Goal: Ask a question

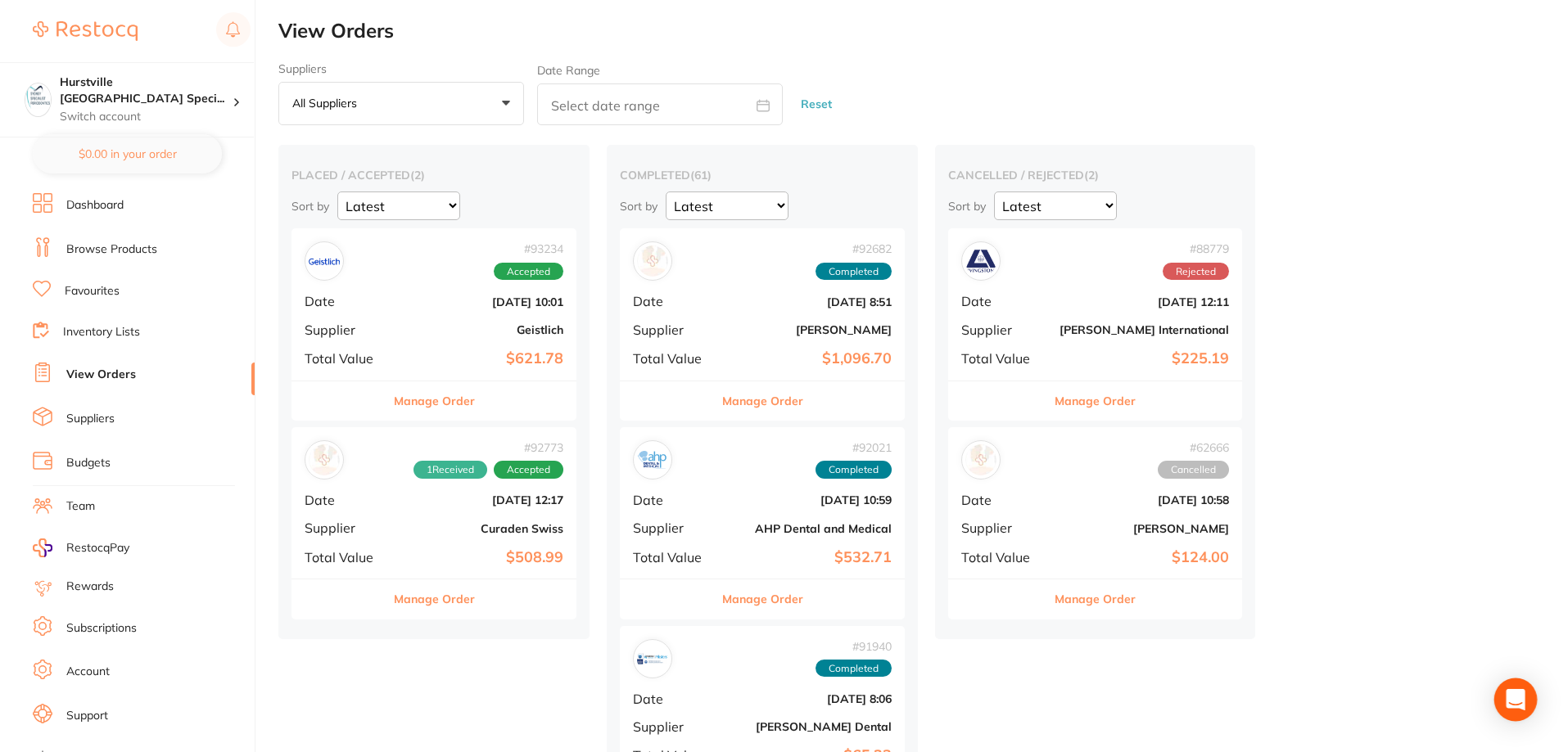
click at [1514, 696] on icon "Open Intercom Messenger" at bounding box center [1514, 700] width 19 height 22
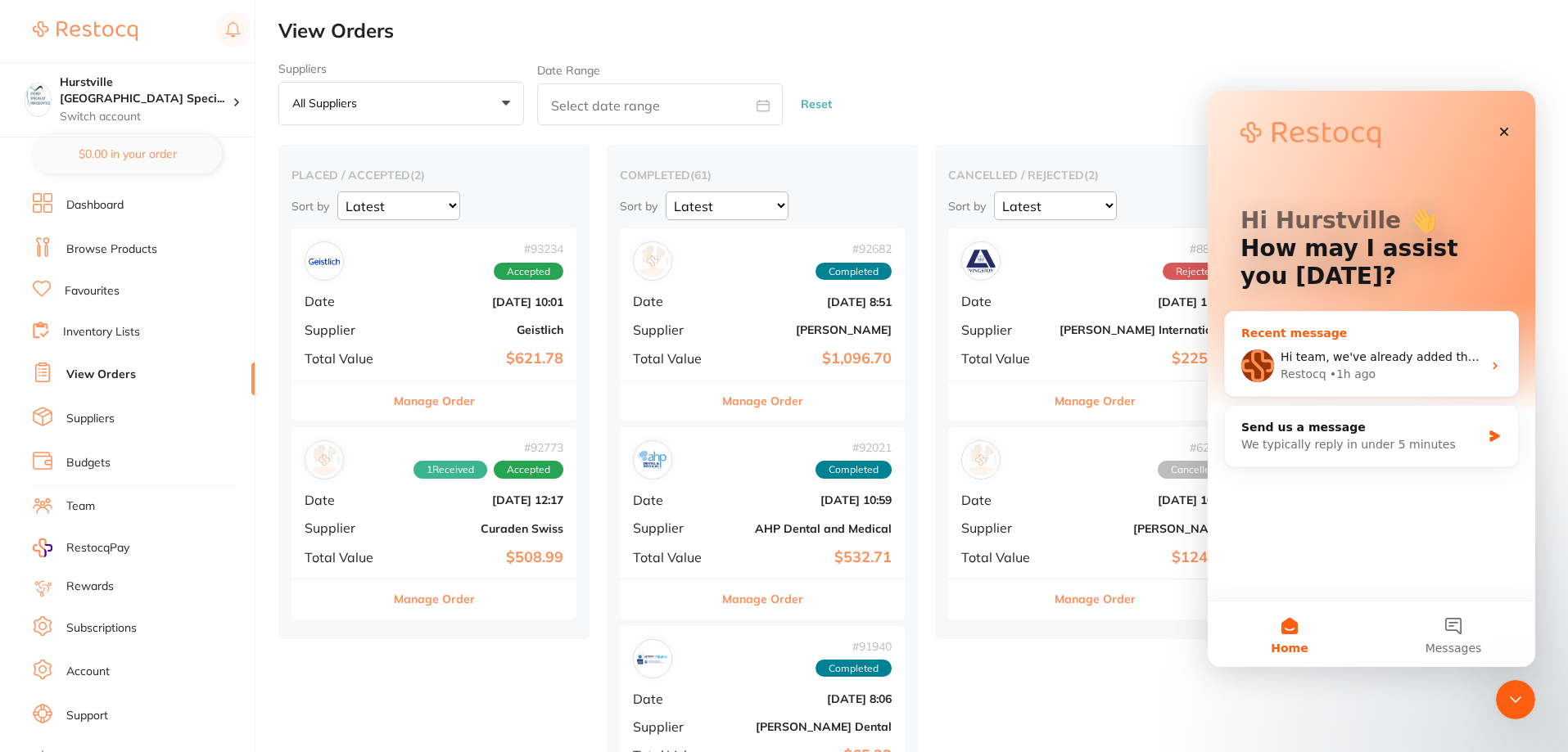
click at [1371, 368] on div "Restocq • 1h ago" at bounding box center [1381, 375] width 201 height 18
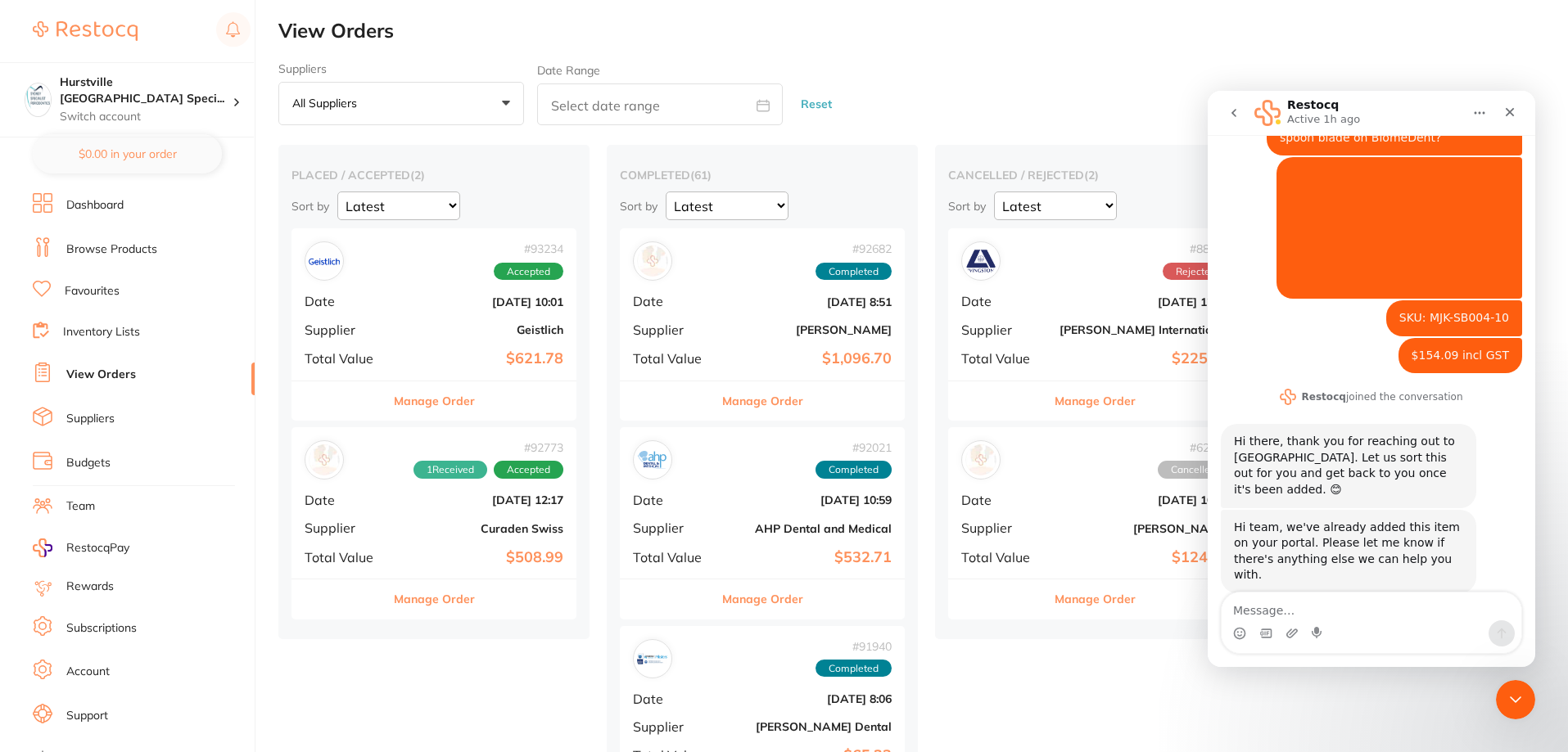
scroll to position [84, 0]
click at [1308, 613] on textarea "Message…" at bounding box center [1371, 606] width 300 height 27
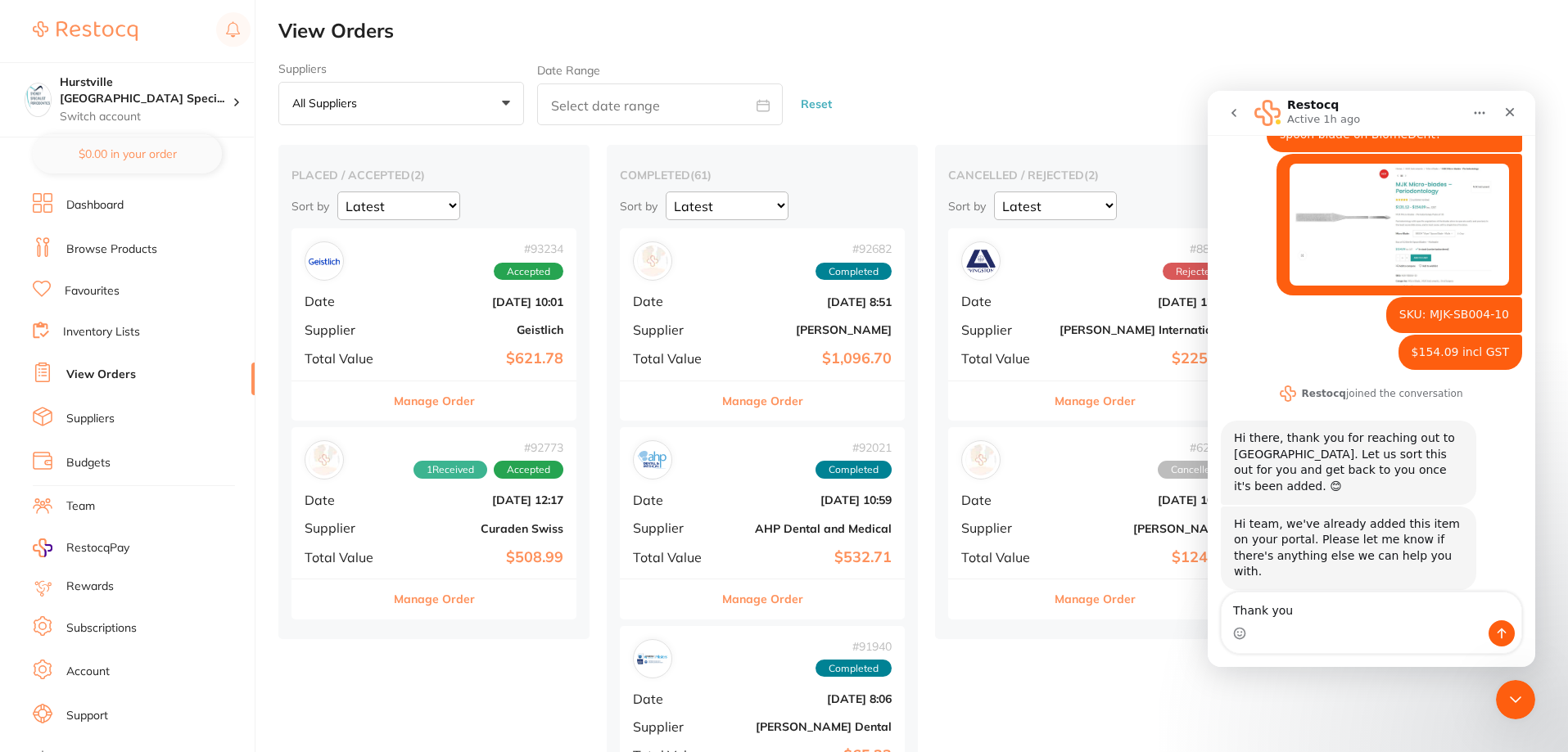
type textarea "Thank you!"
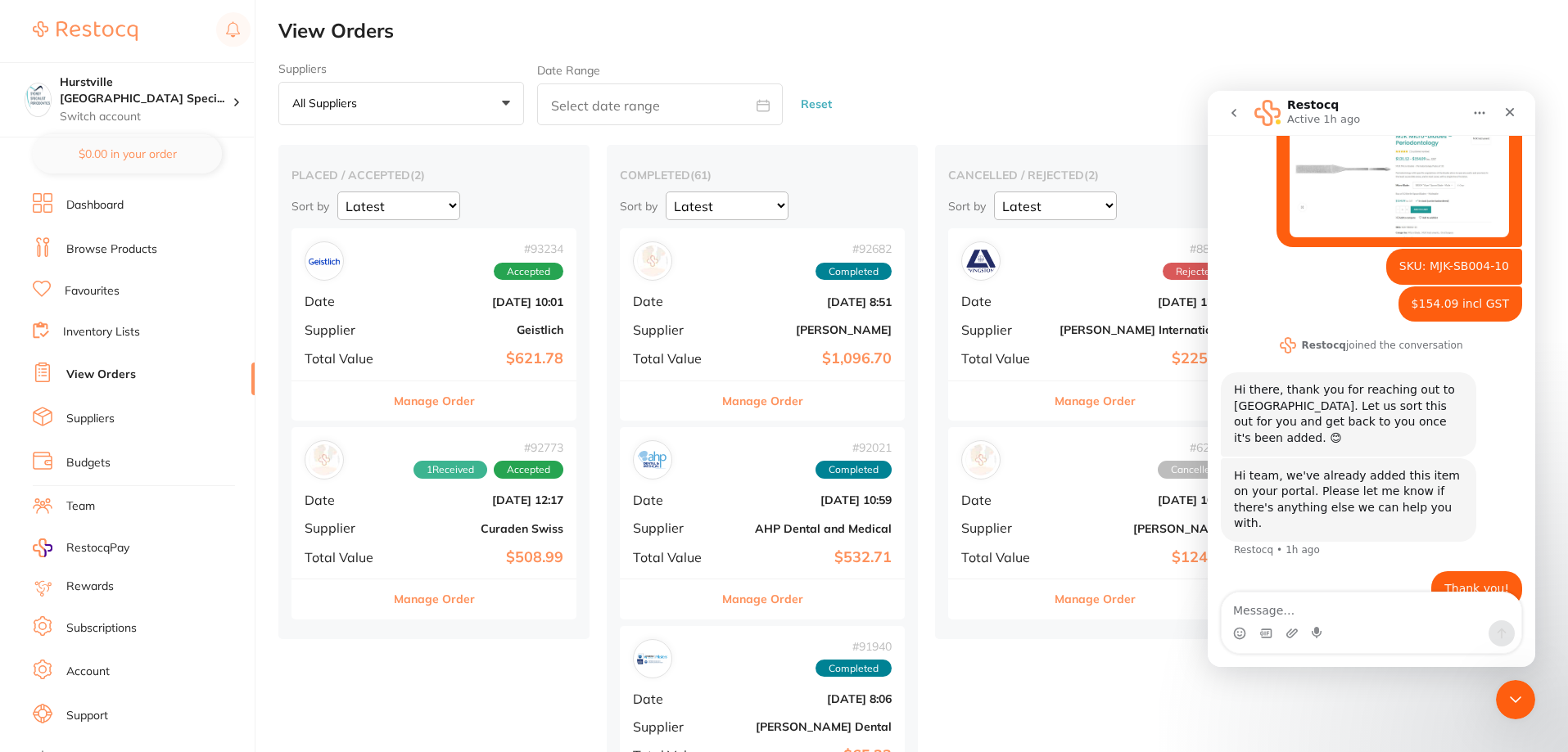
click at [1235, 113] on icon "go back" at bounding box center [1233, 113] width 13 height 13
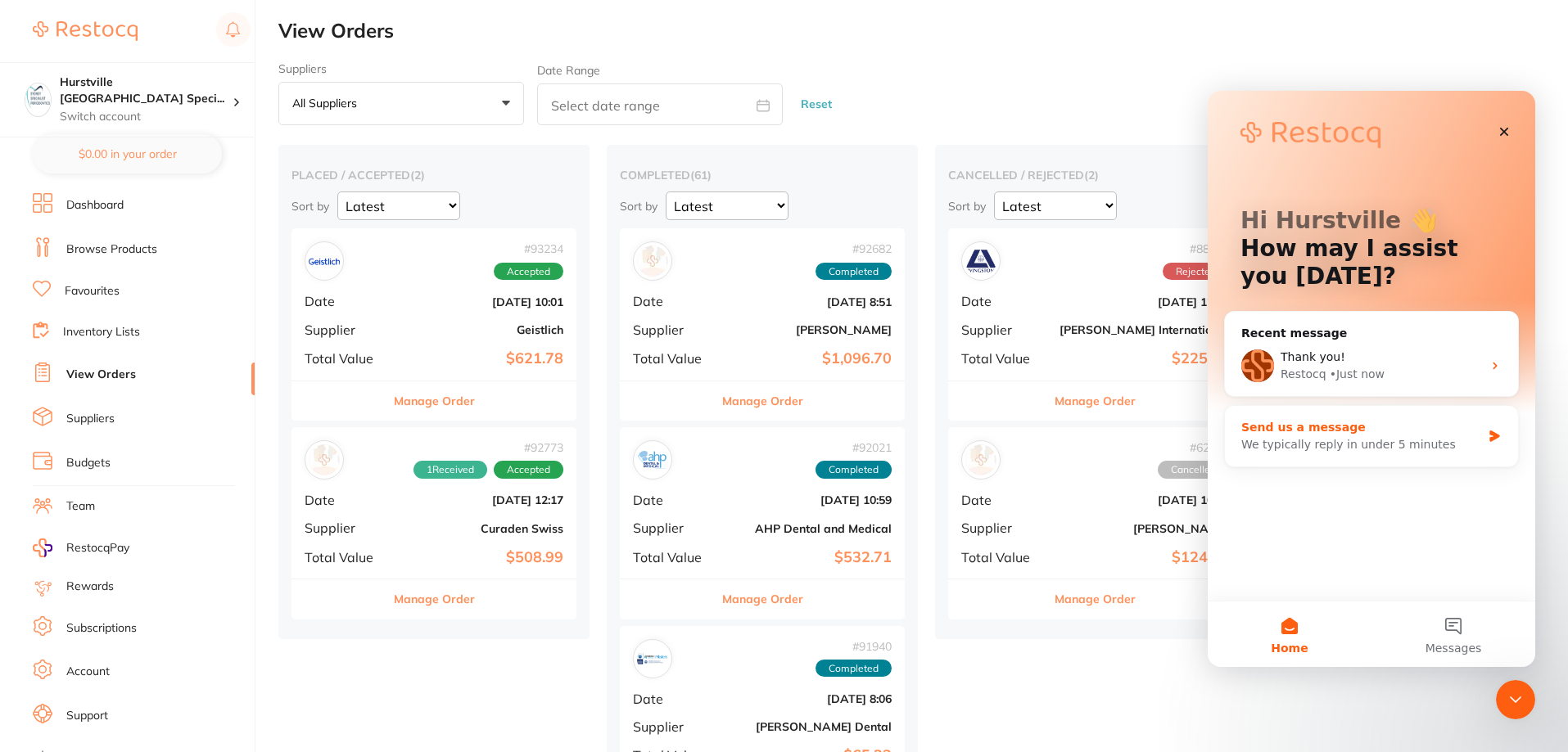
click at [1286, 447] on div "We typically reply in under 5 minutes" at bounding box center [1361, 445] width 240 height 18
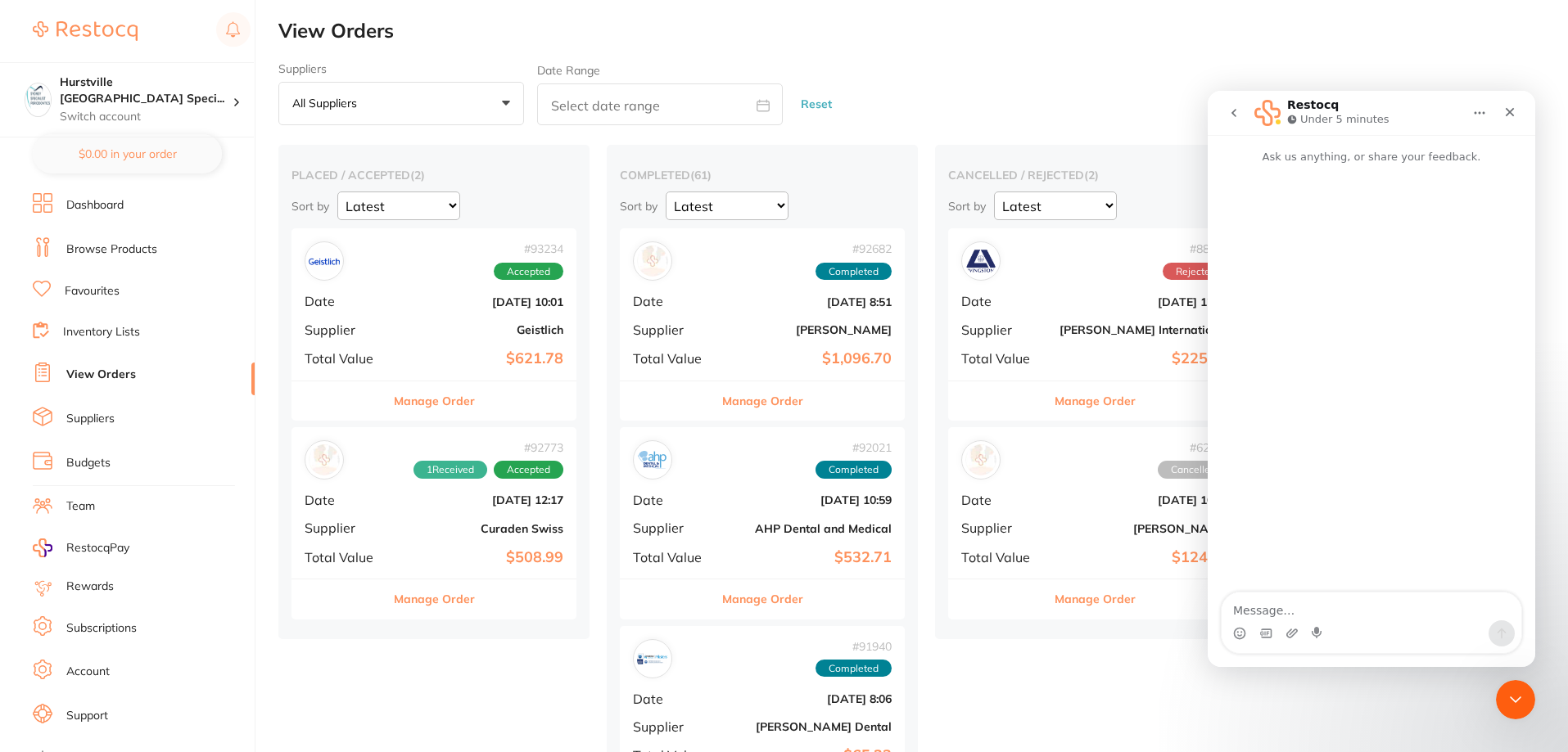
click at [1330, 610] on textarea "Message…" at bounding box center [1371, 606] width 300 height 27
click at [1372, 613] on textarea "Hi Team, in regard to order no 92773" at bounding box center [1371, 606] width 300 height 27
click at [1450, 613] on textarea "Hi Team, in regard to order No 92773" at bounding box center [1371, 606] width 300 height 27
click at [1399, 612] on textarea "Hi Team, in regard to order No 92773 (Curaden swiss) They charged delivery fee …" at bounding box center [1371, 590] width 300 height 61
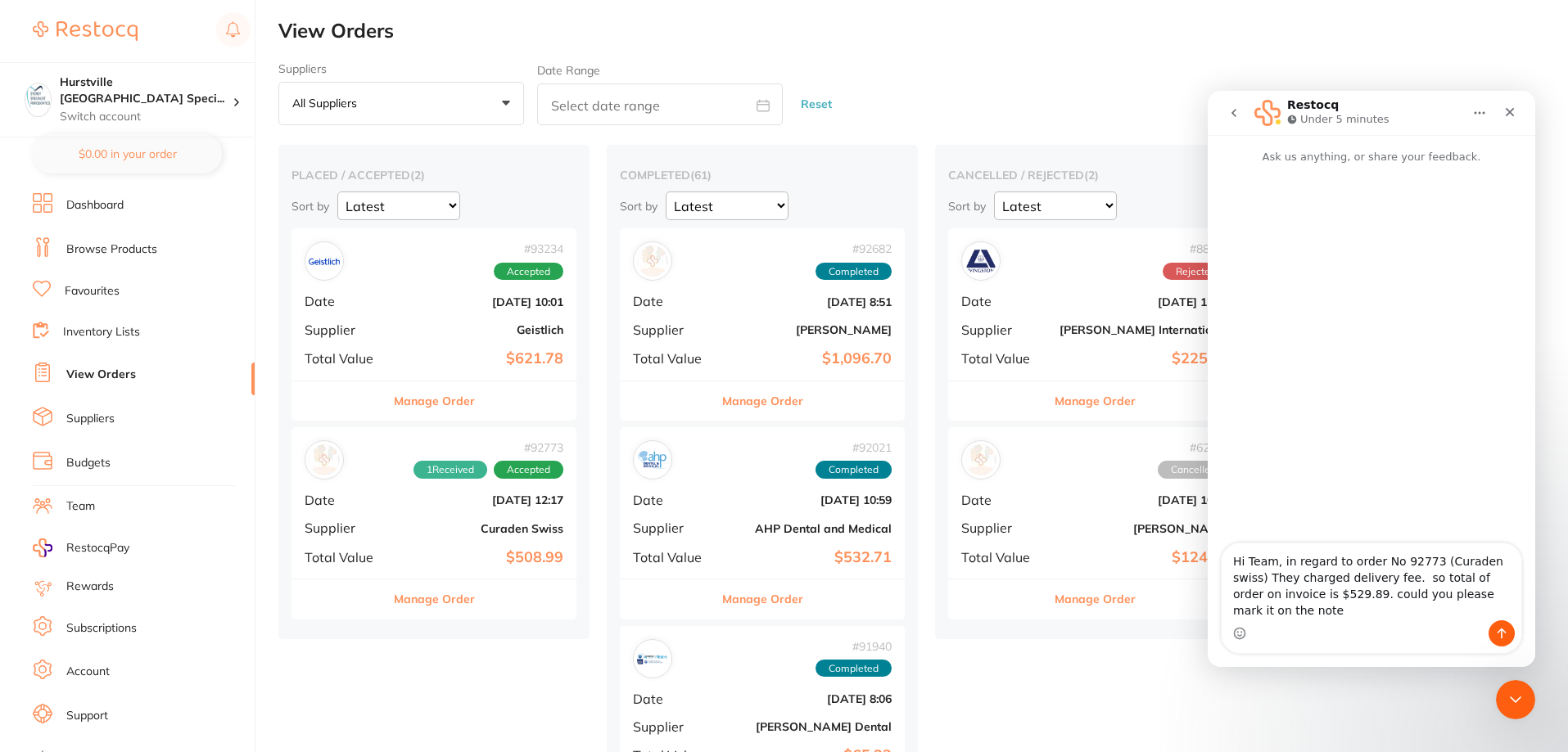
type textarea "Hi Team, in regard to order No 92773 (Curaden swiss) They charged delivery fee.…"
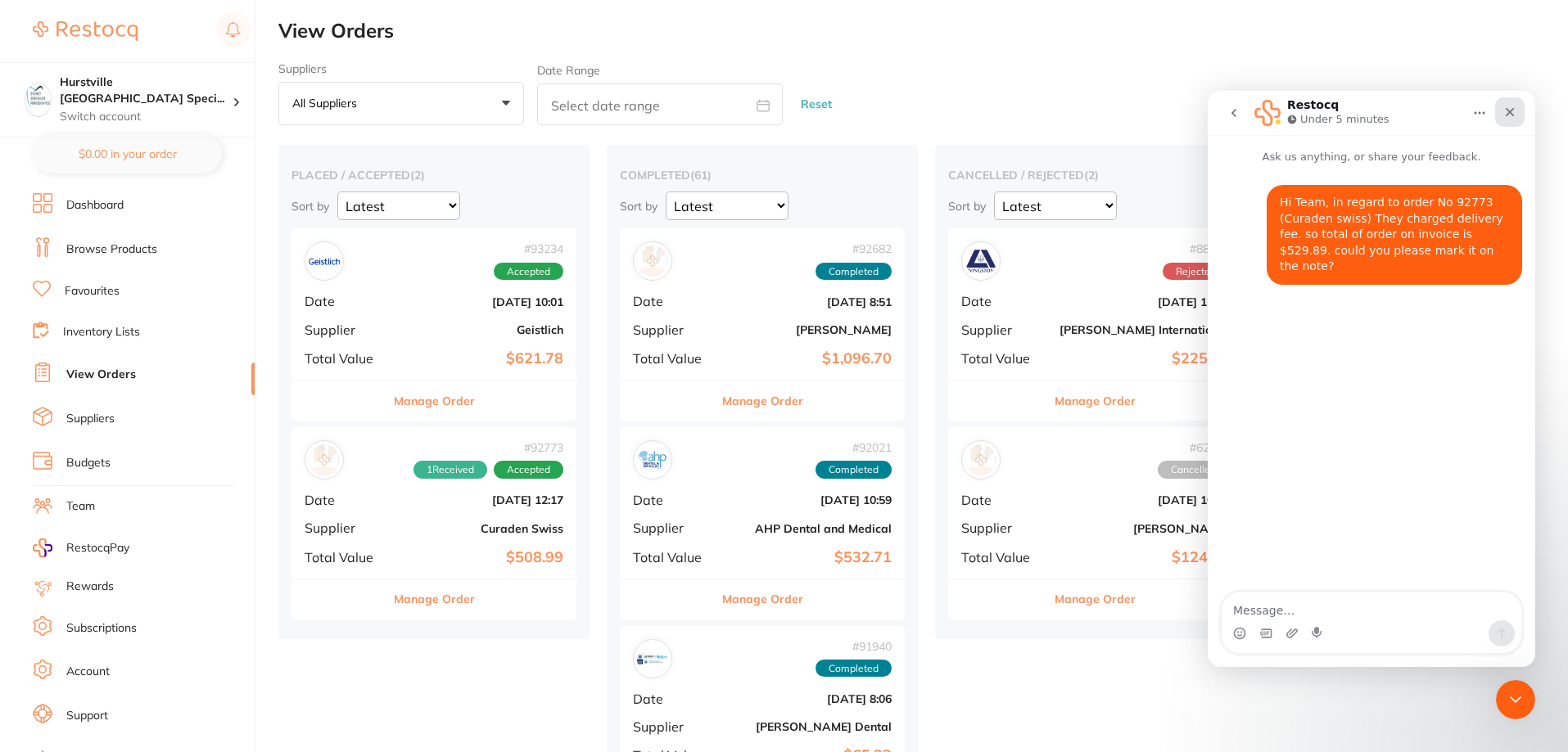
click at [1521, 111] on div "Close" at bounding box center [1509, 112] width 29 height 29
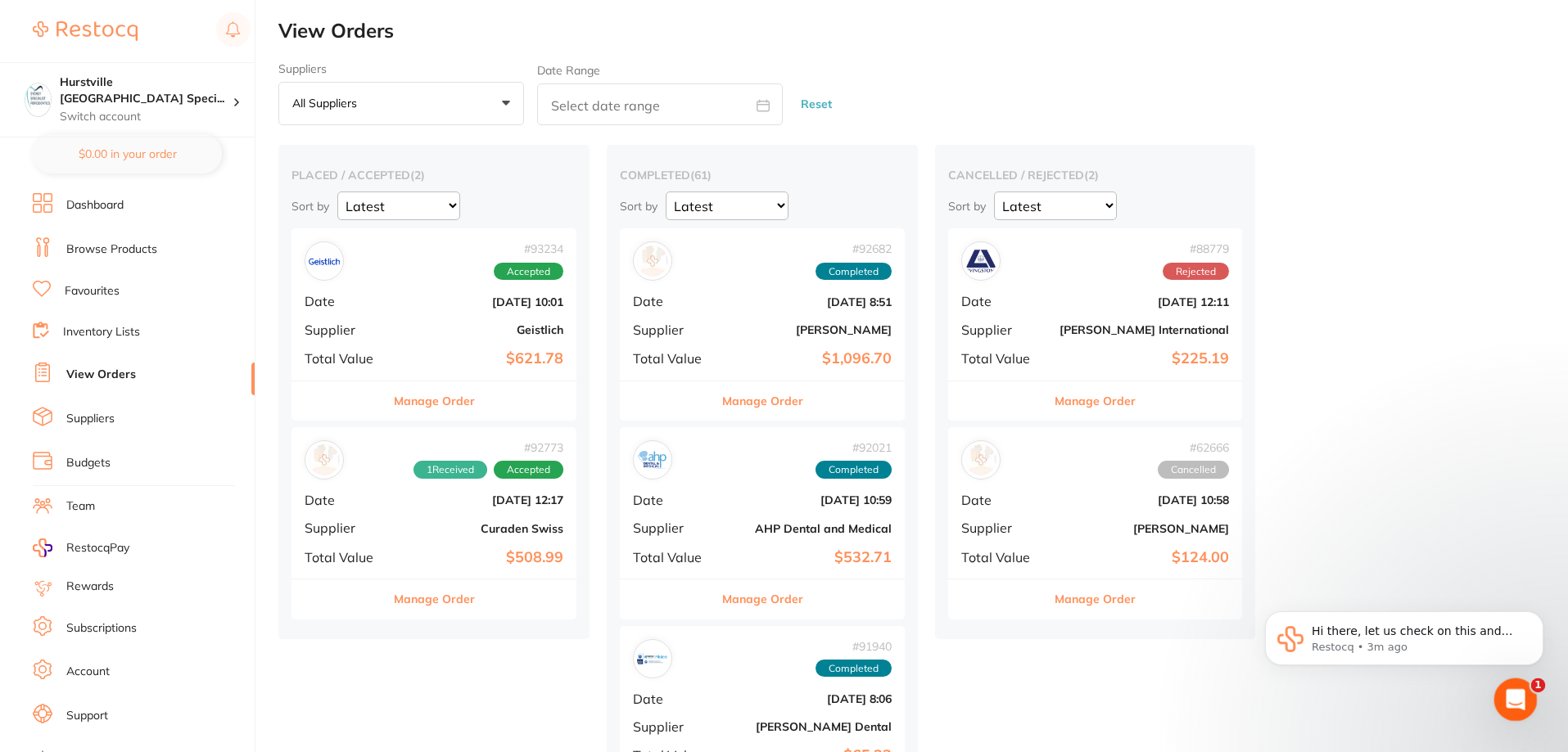
click at [1510, 686] on icon "Open Intercom Messenger" at bounding box center [1513, 698] width 27 height 27
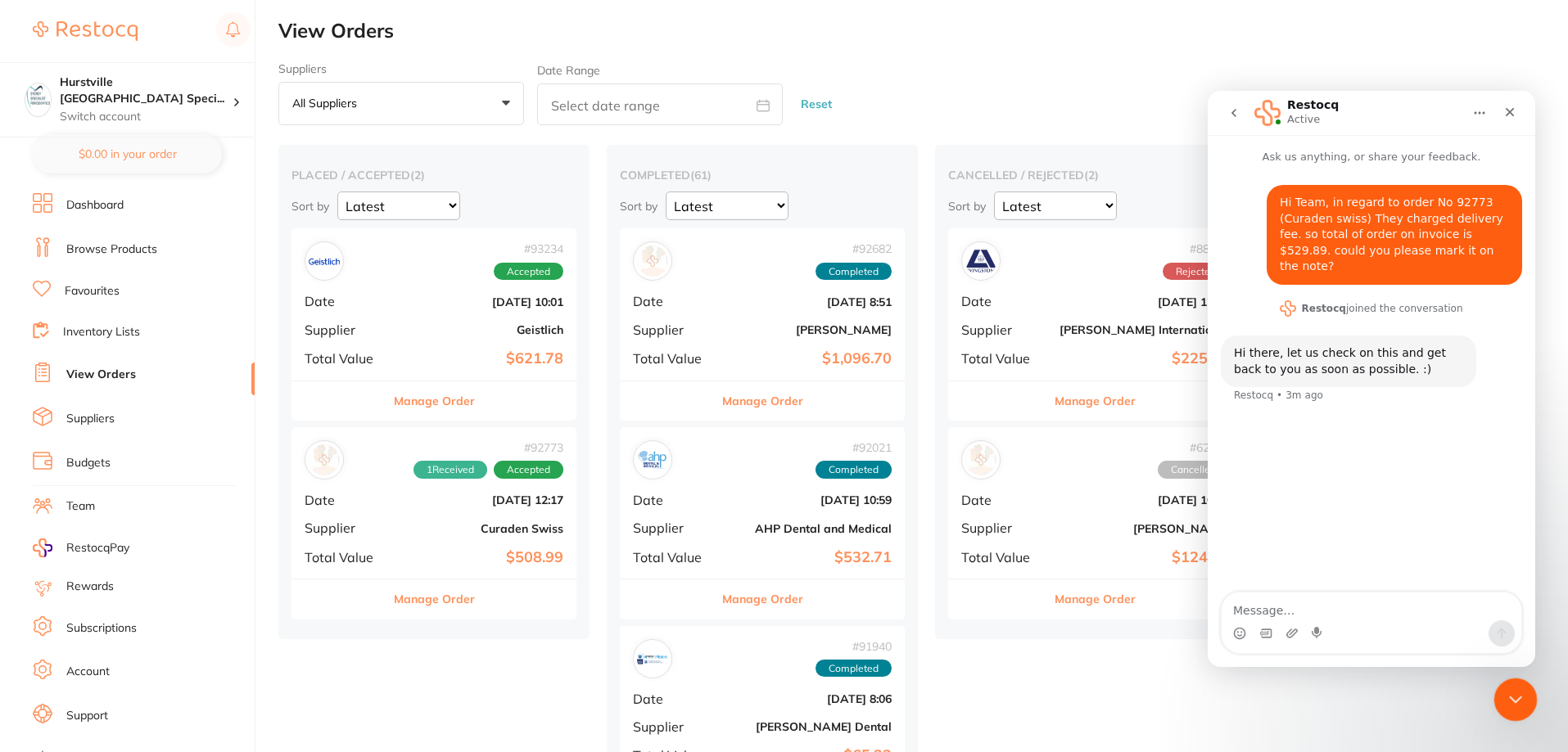
click at [1509, 702] on icon "Close Intercom Messenger" at bounding box center [1513, 697] width 20 height 20
